Goal: Information Seeking & Learning: Learn about a topic

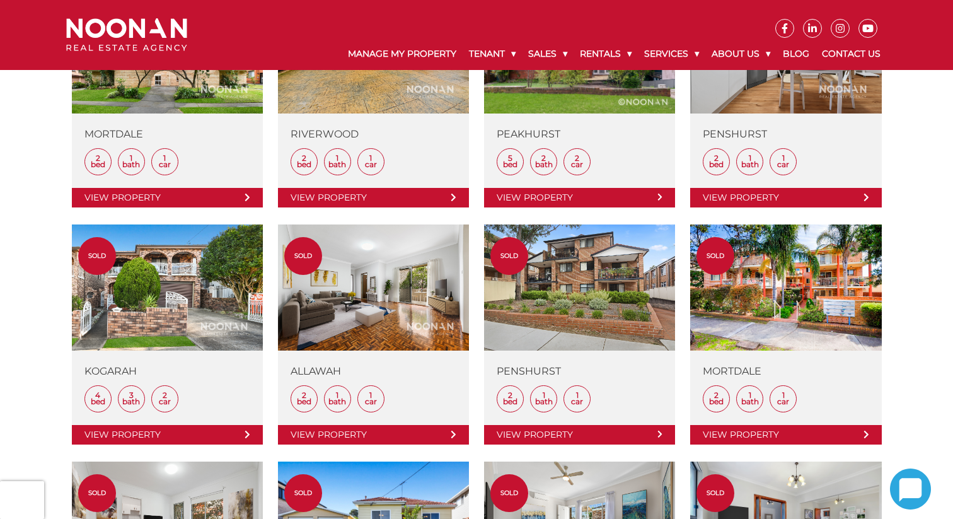
scroll to position [492, 0]
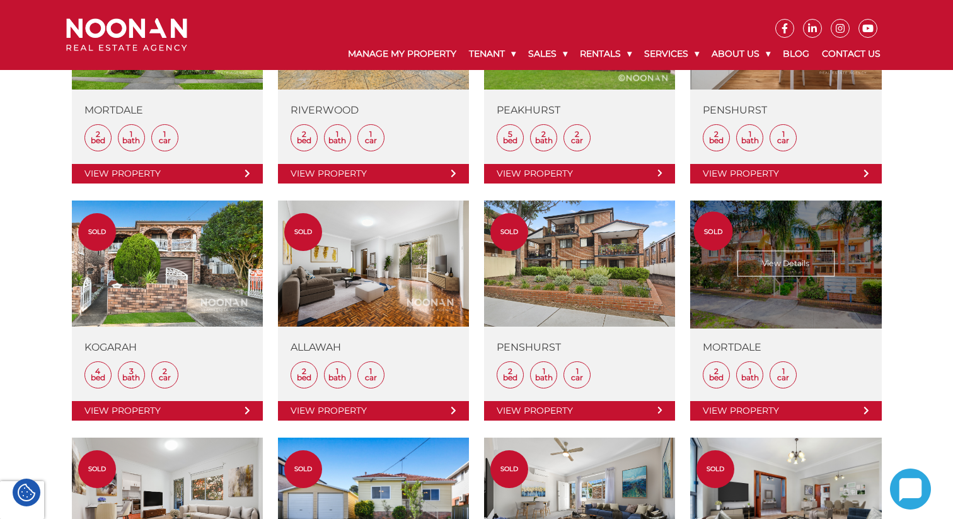
click at [784, 265] on link at bounding box center [786, 311] width 191 height 220
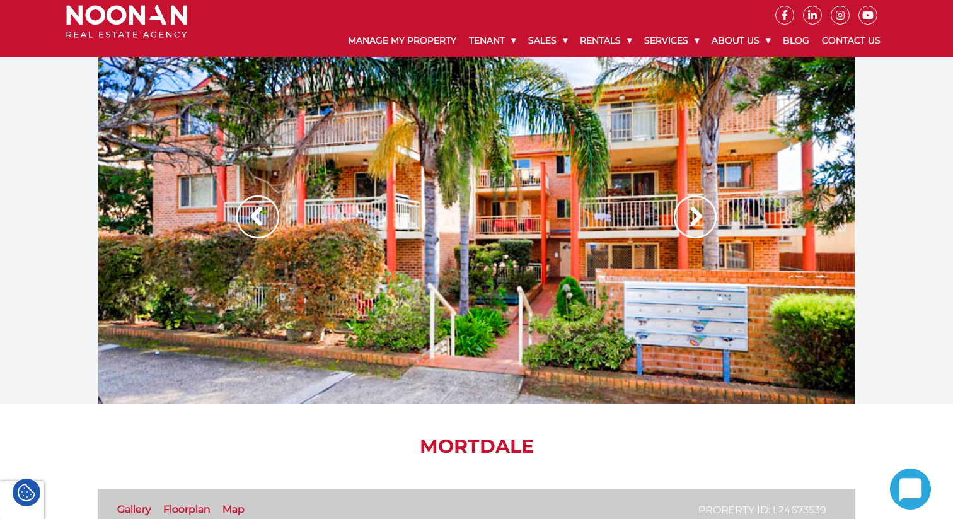
scroll to position [21, 0]
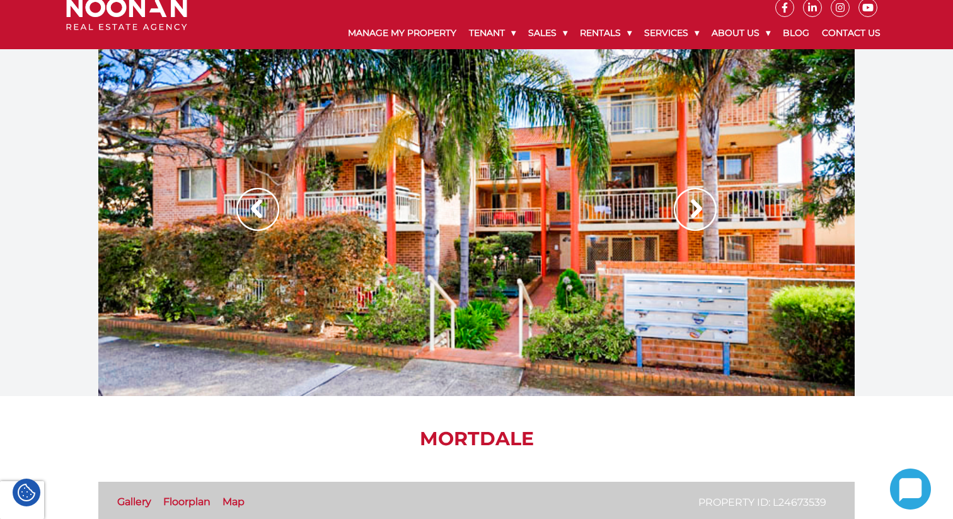
click at [693, 221] on img at bounding box center [695, 209] width 43 height 43
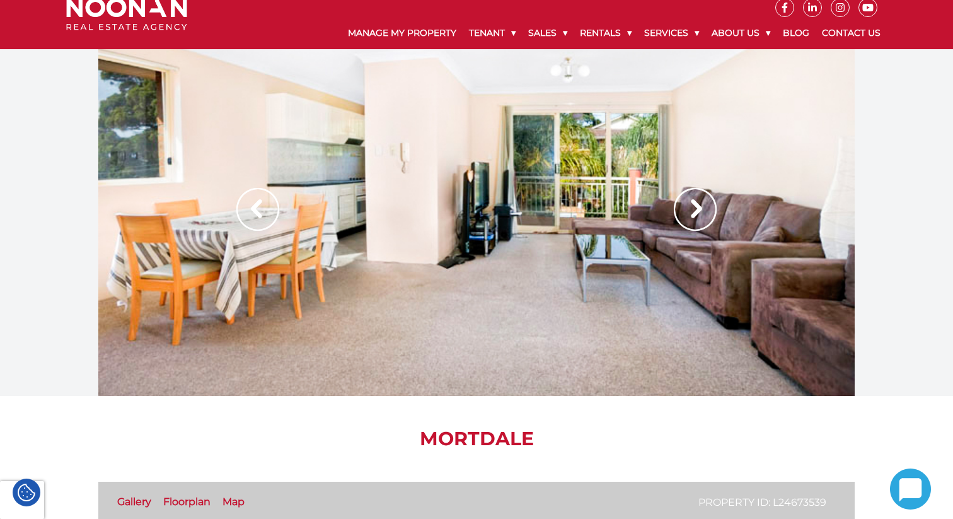
click at [693, 221] on img at bounding box center [695, 209] width 43 height 43
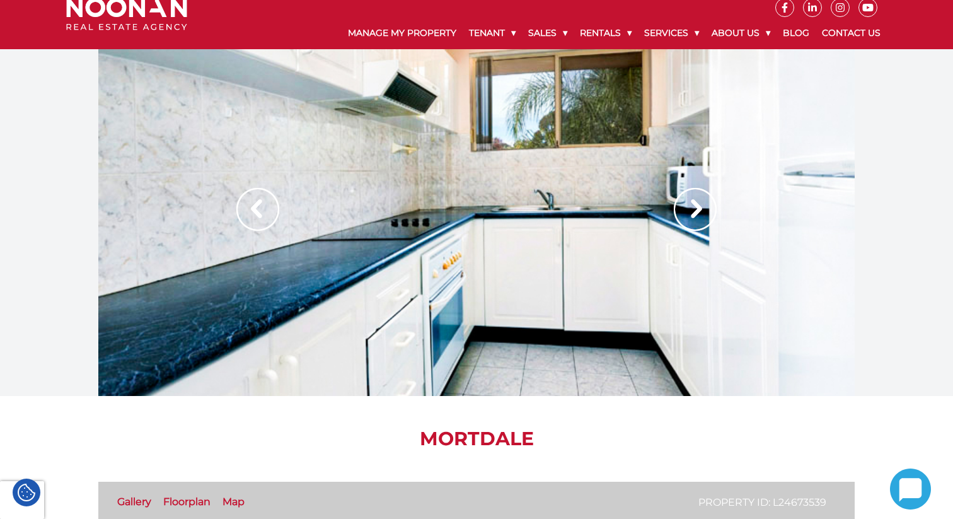
click at [693, 221] on img at bounding box center [695, 209] width 43 height 43
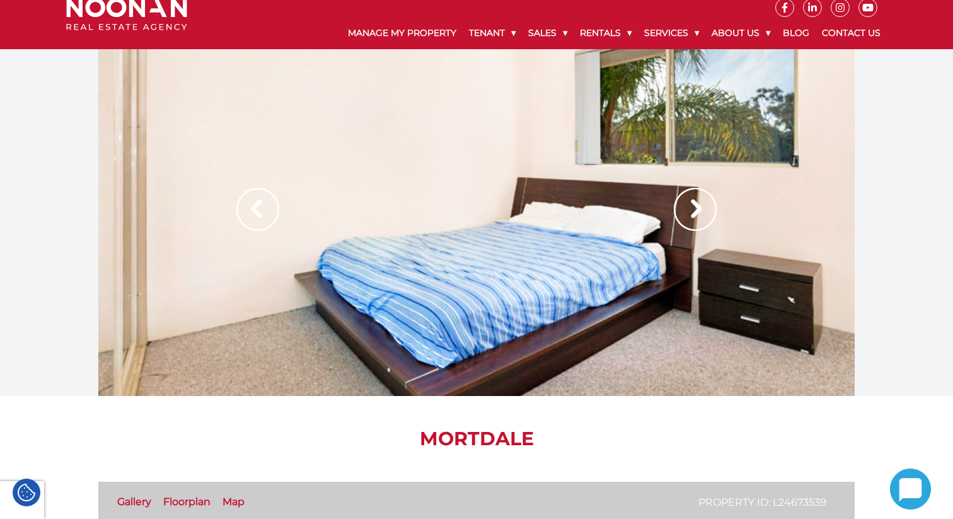
click at [693, 221] on img at bounding box center [695, 209] width 43 height 43
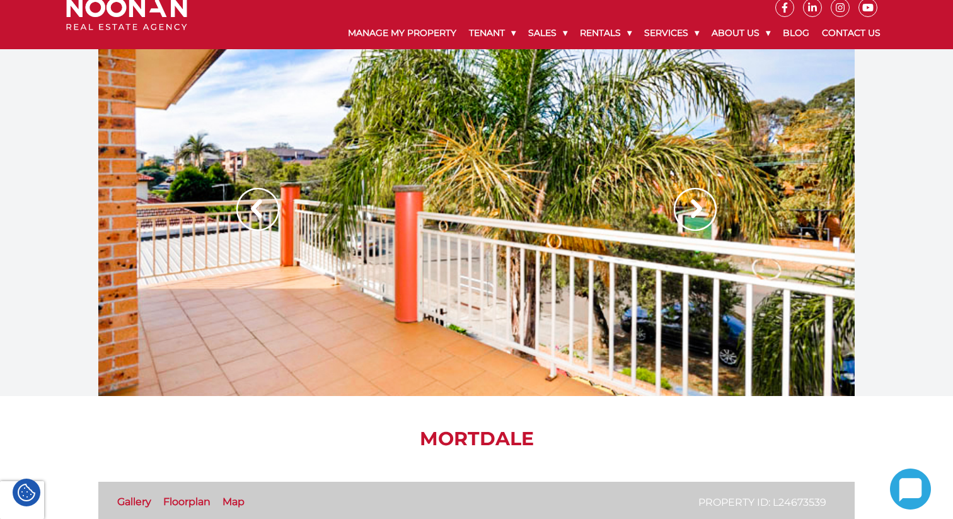
click at [693, 221] on img at bounding box center [695, 209] width 43 height 43
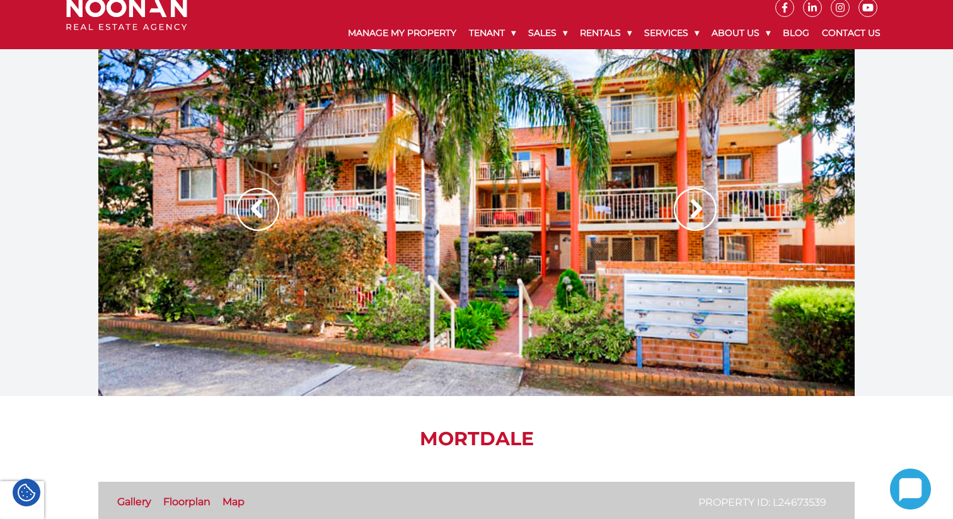
click at [693, 221] on img at bounding box center [695, 209] width 43 height 43
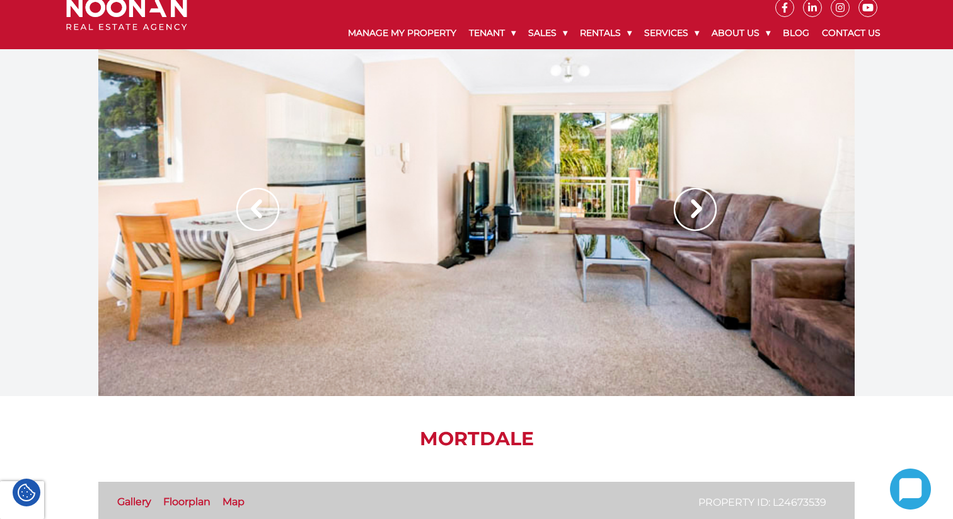
click at [693, 221] on img at bounding box center [695, 209] width 43 height 43
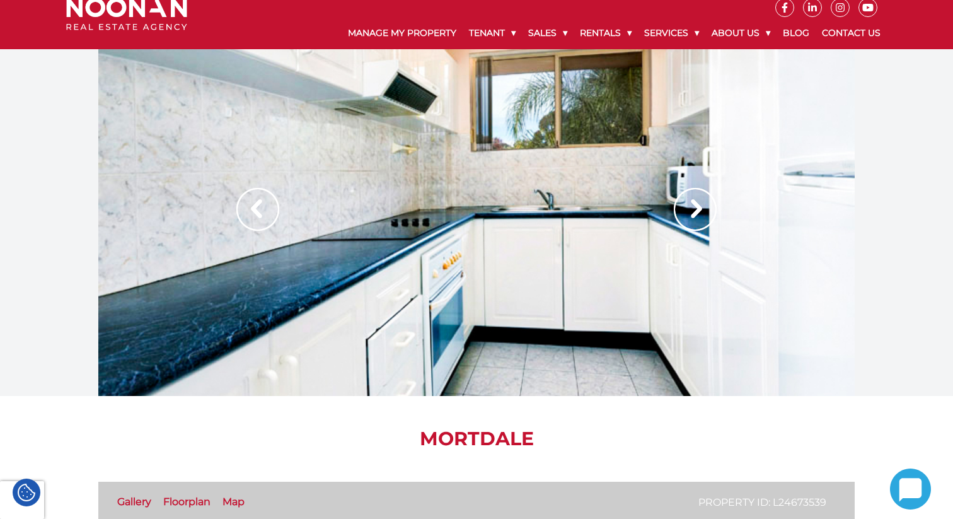
click at [693, 221] on img at bounding box center [695, 209] width 43 height 43
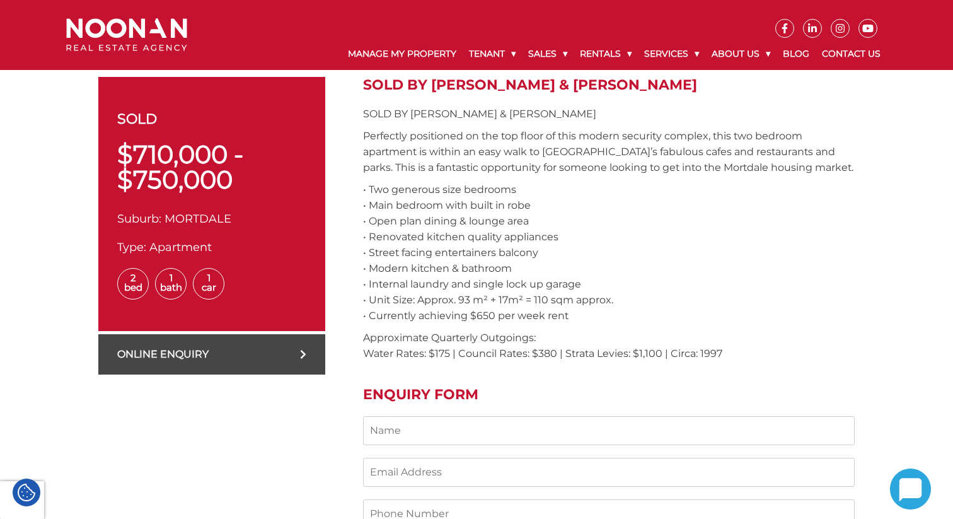
scroll to position [430, 0]
